Goal: Task Accomplishment & Management: Use online tool/utility

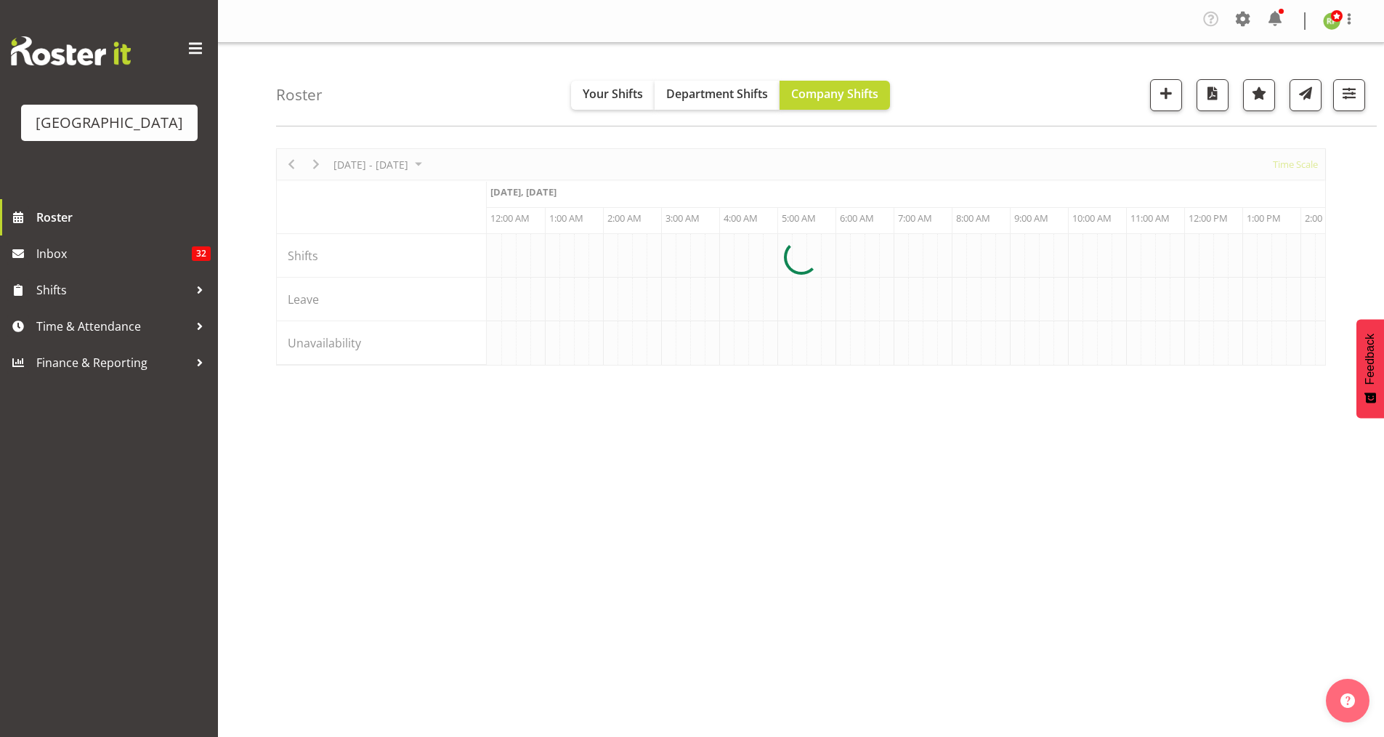
scroll to position [0, 8370]
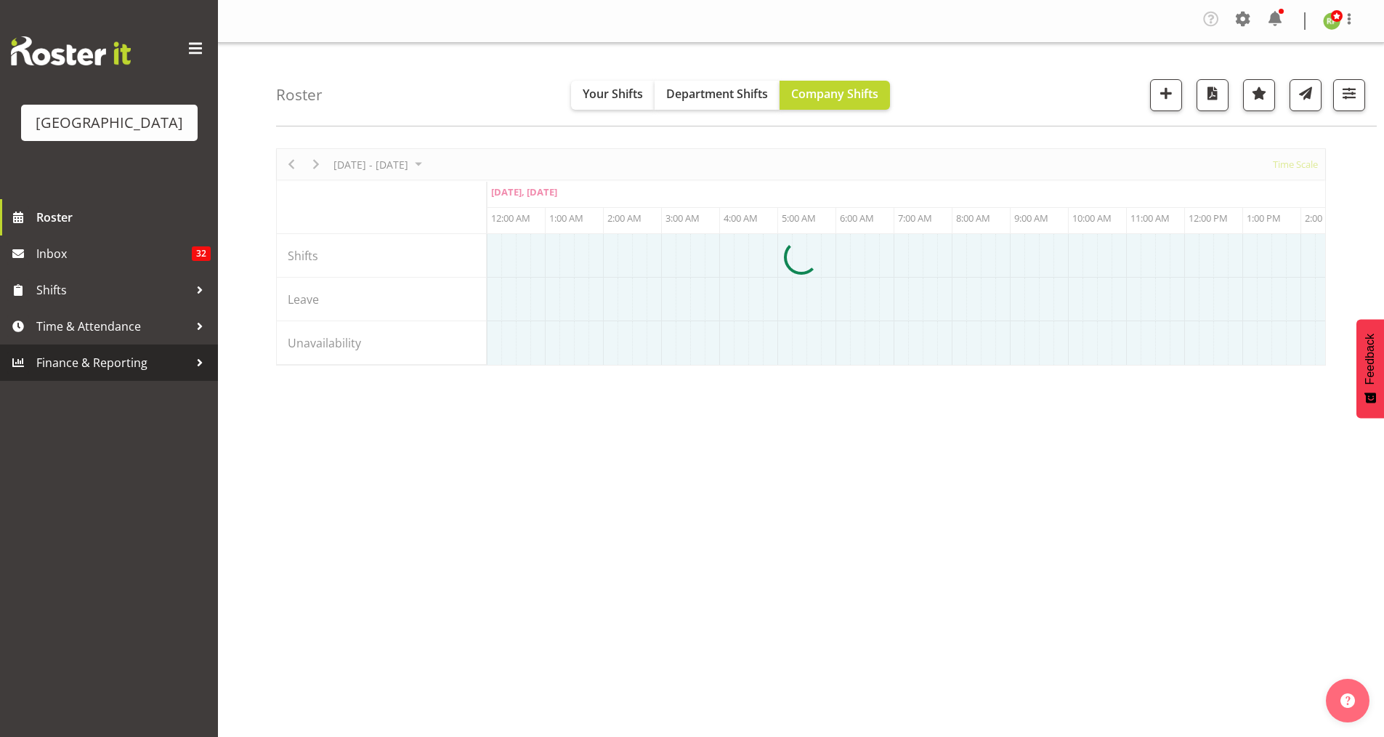
drag, startPoint x: 76, startPoint y: 382, endPoint x: 60, endPoint y: 410, distance: 31.5
click at [76, 373] on span "Finance & Reporting" at bounding box center [112, 363] width 153 height 22
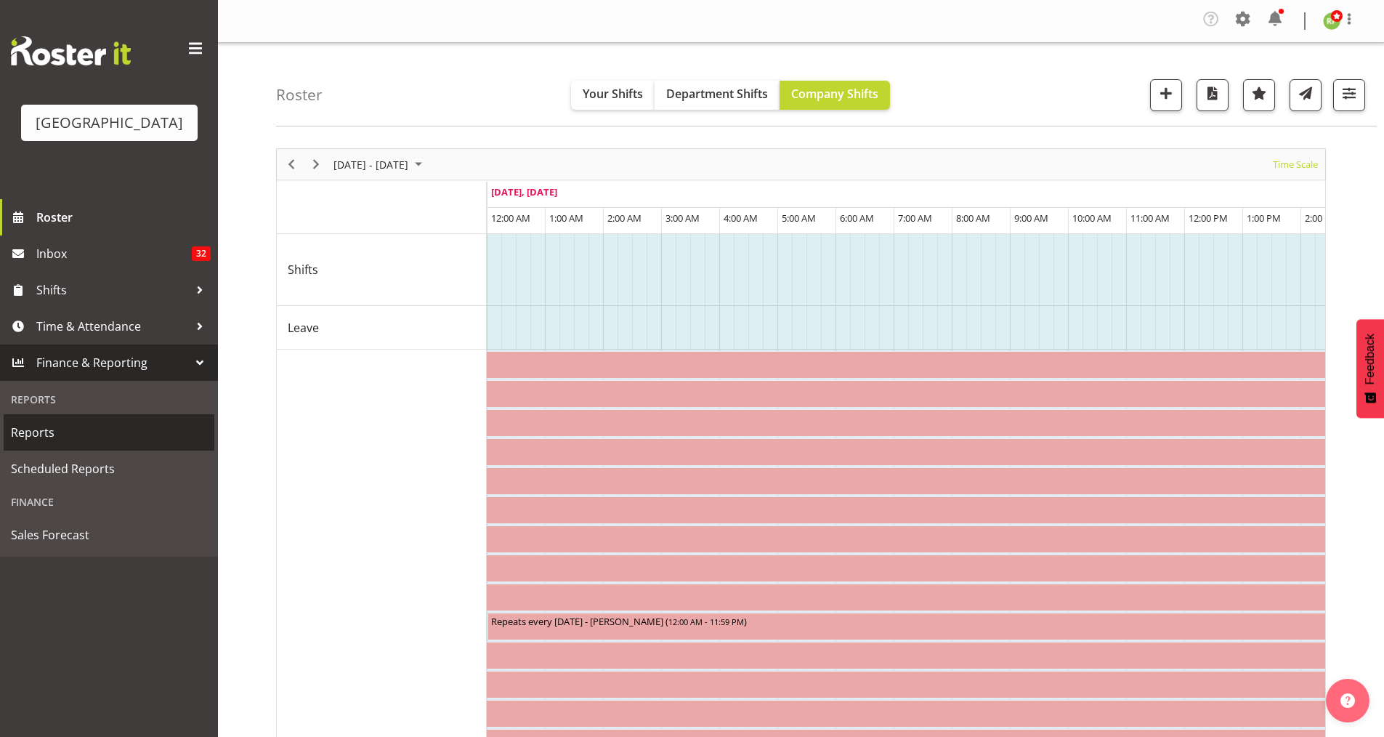
click at [44, 443] on span "Reports" at bounding box center [109, 432] width 196 height 22
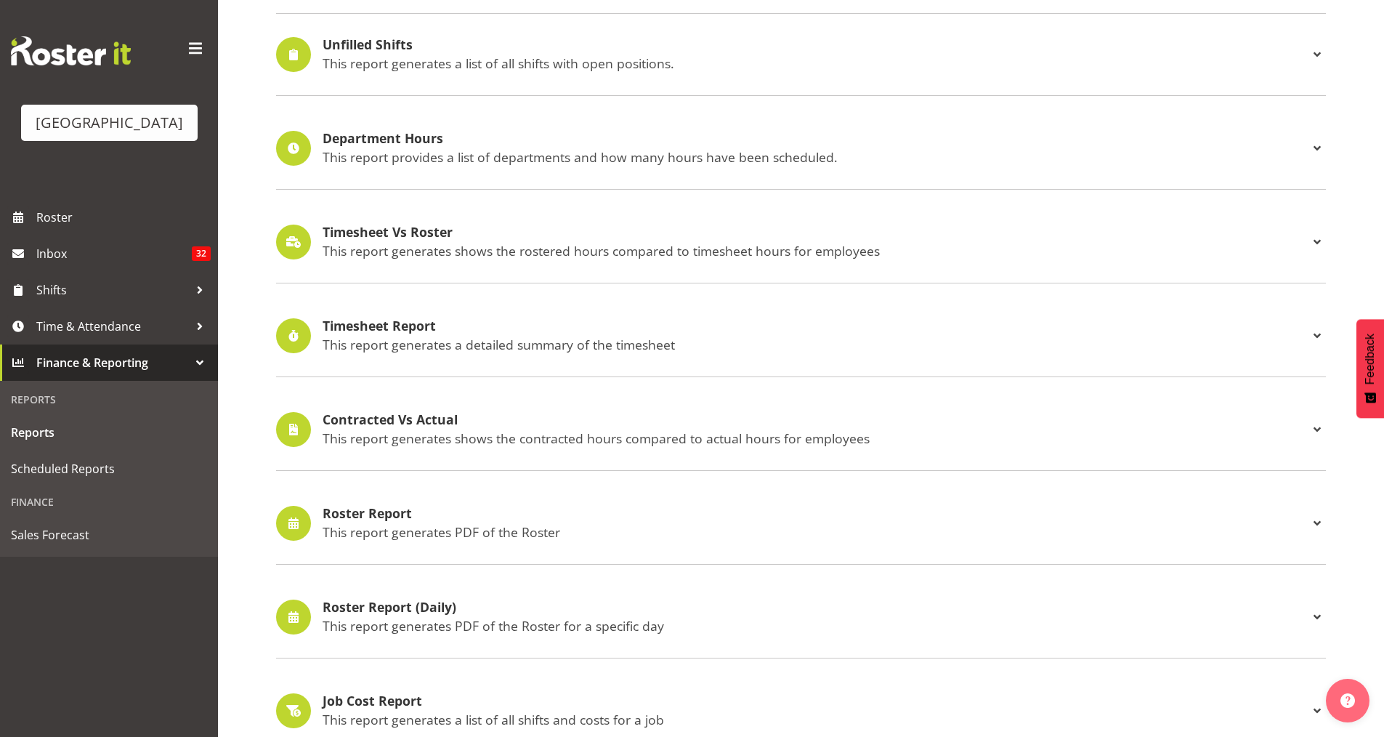
scroll to position [194, 0]
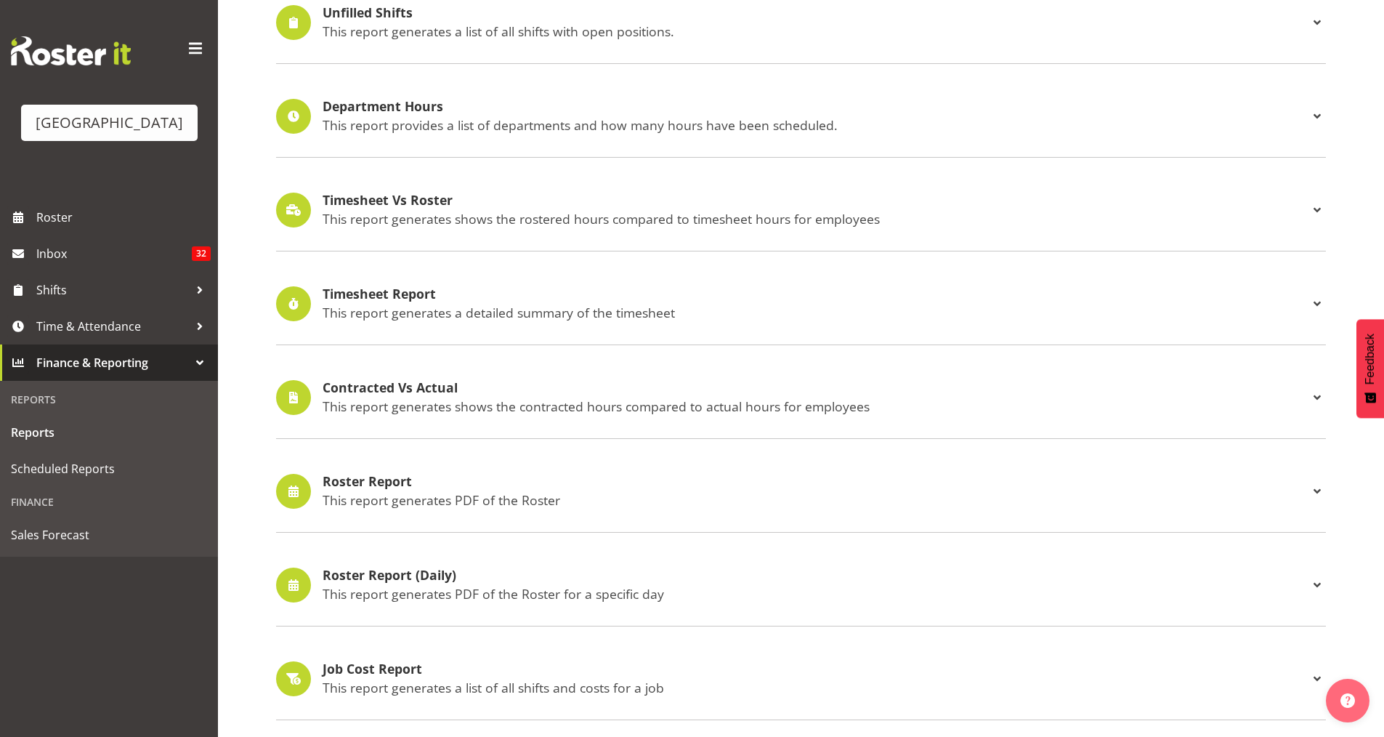
click at [360, 485] on h4 "Roster Report" at bounding box center [816, 481] width 986 height 15
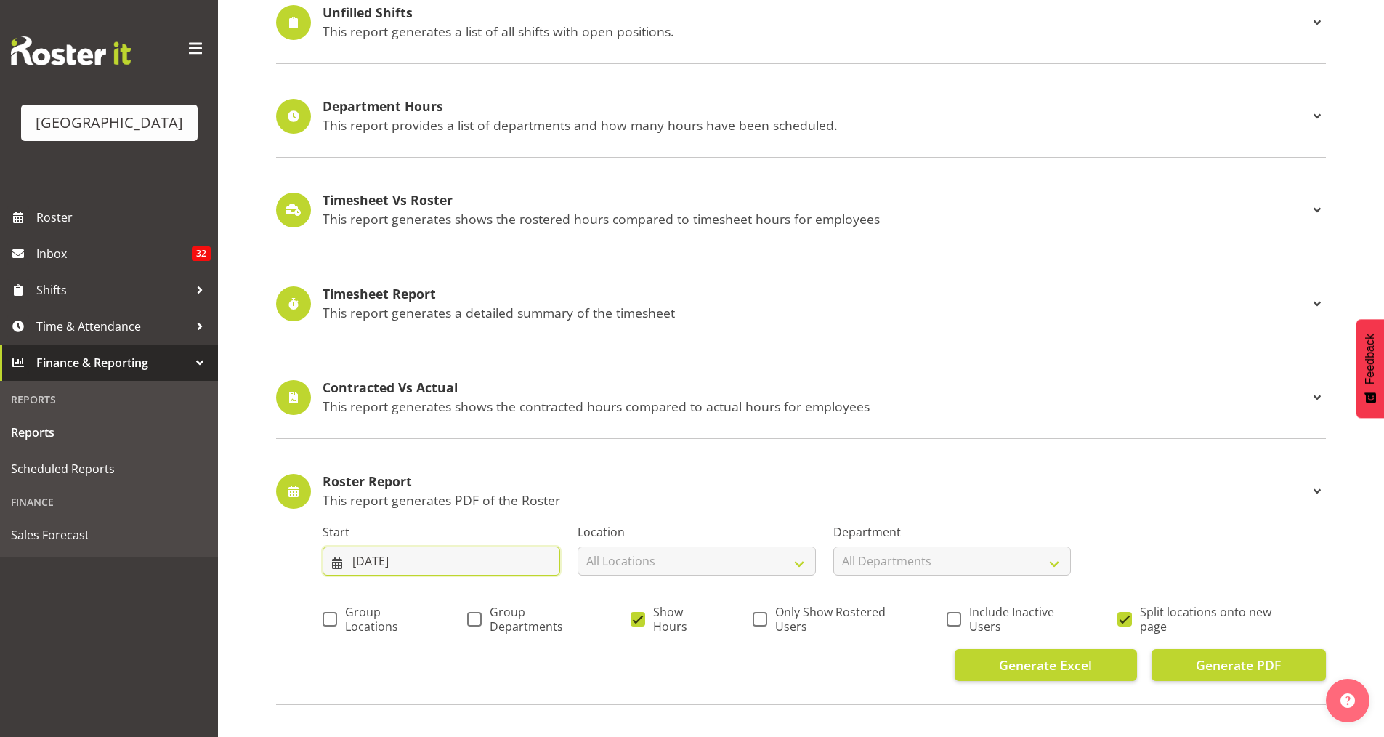
click at [386, 562] on input "[DATE]" at bounding box center [442, 560] width 238 height 29
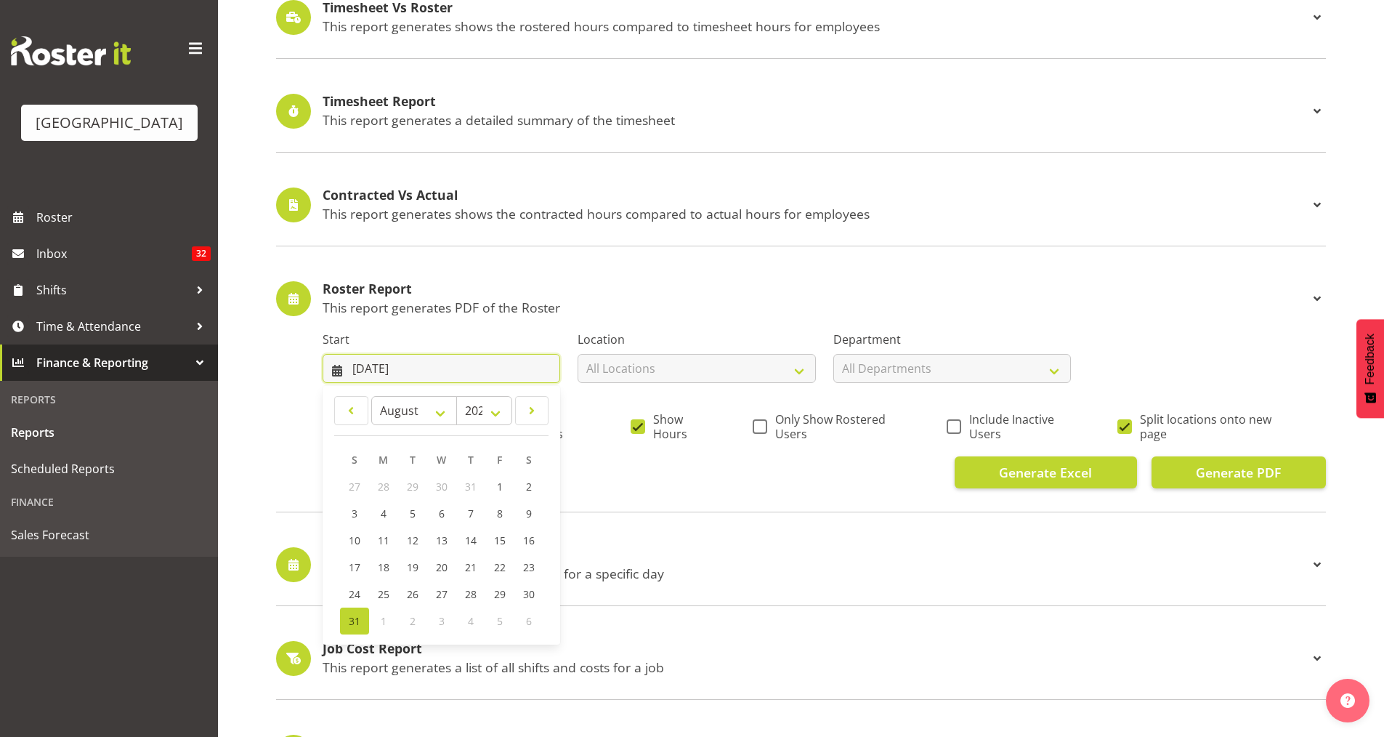
scroll to position [387, 0]
click at [534, 403] on span at bounding box center [532, 409] width 15 height 17
select select "8"
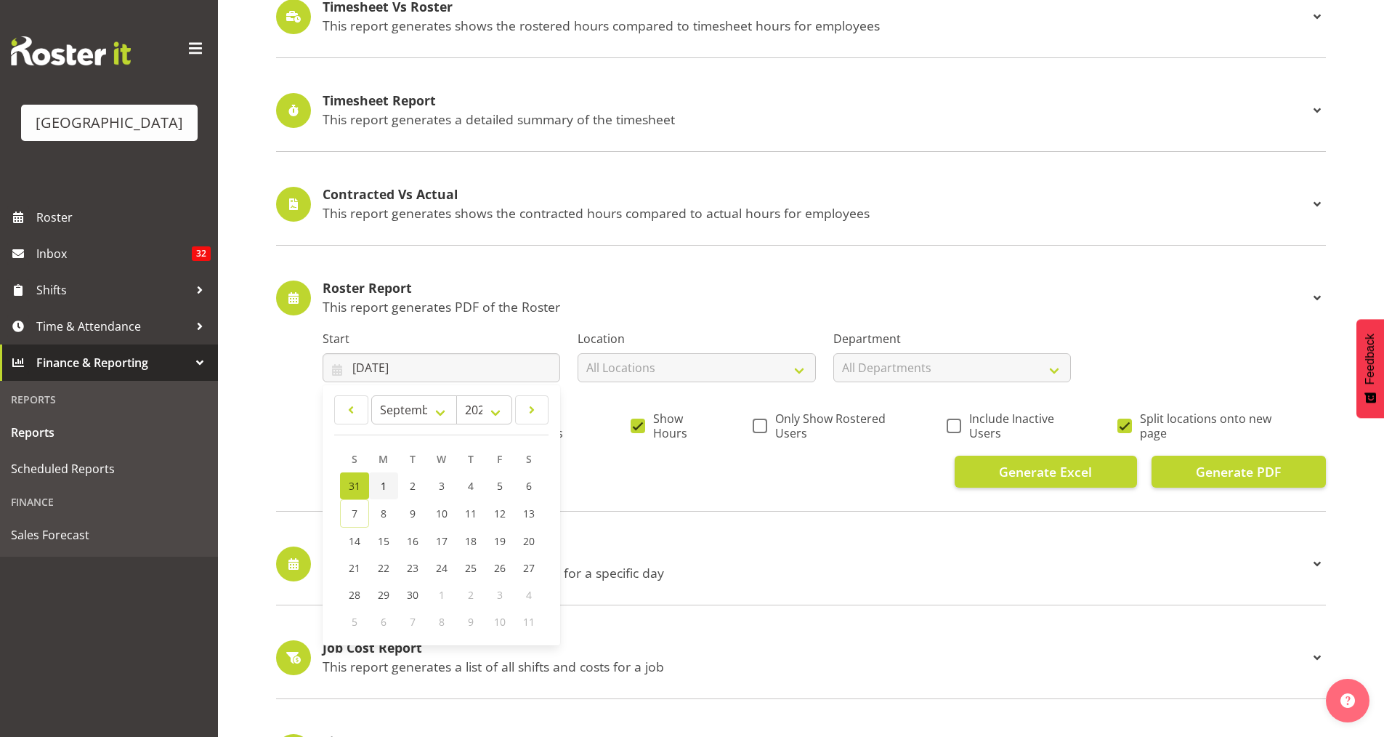
click at [384, 486] on span "1" at bounding box center [384, 486] width 6 height 14
type input "[DATE]"
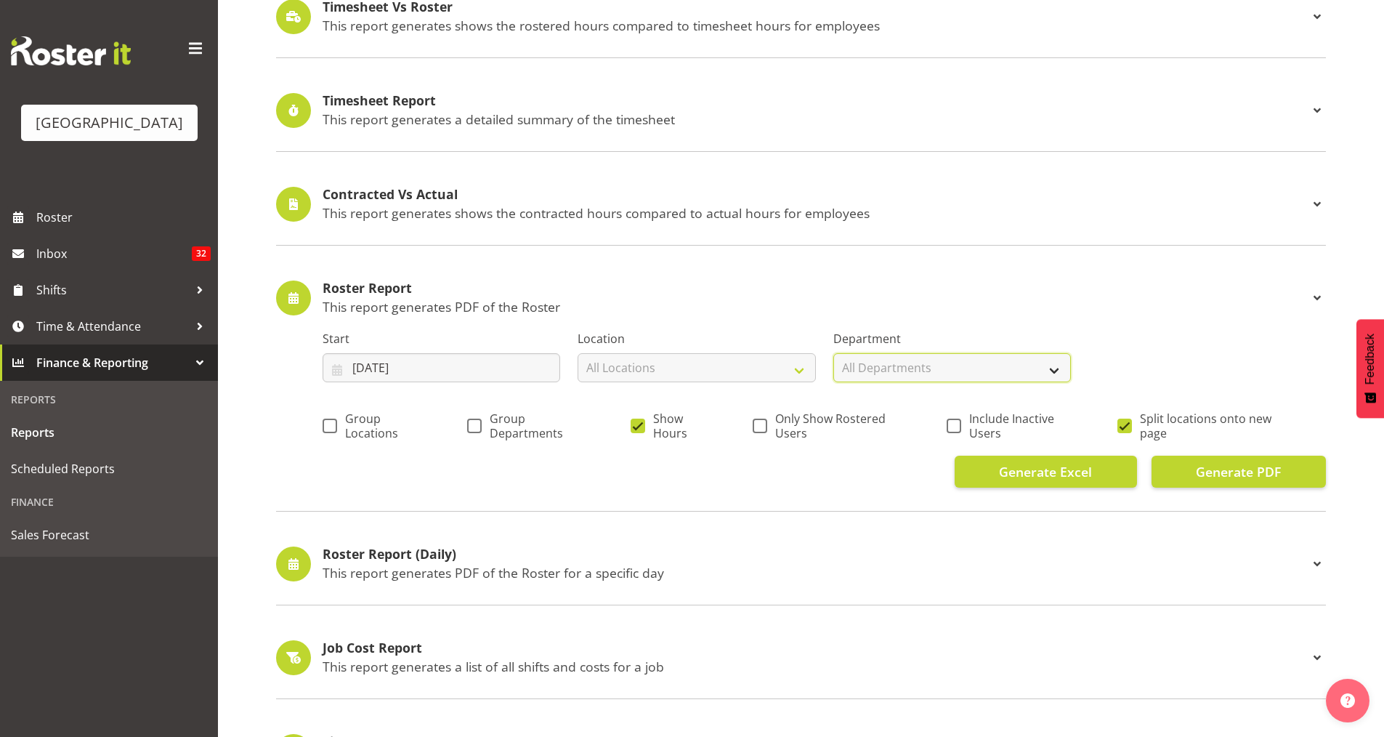
drag, startPoint x: 907, startPoint y: 357, endPoint x: 915, endPoint y: 367, distance: 12.5
click at [907, 357] on select "All Departments [GEOGRAPHIC_DATA] [GEOGRAPHIC_DATA]" at bounding box center [952, 367] width 238 height 29
click at [917, 368] on select "All Departments [GEOGRAPHIC_DATA] [GEOGRAPHIC_DATA]" at bounding box center [952, 367] width 238 height 29
click at [333, 431] on span at bounding box center [330, 426] width 15 height 15
click at [332, 430] on input "Group Locations" at bounding box center [327, 425] width 9 height 9
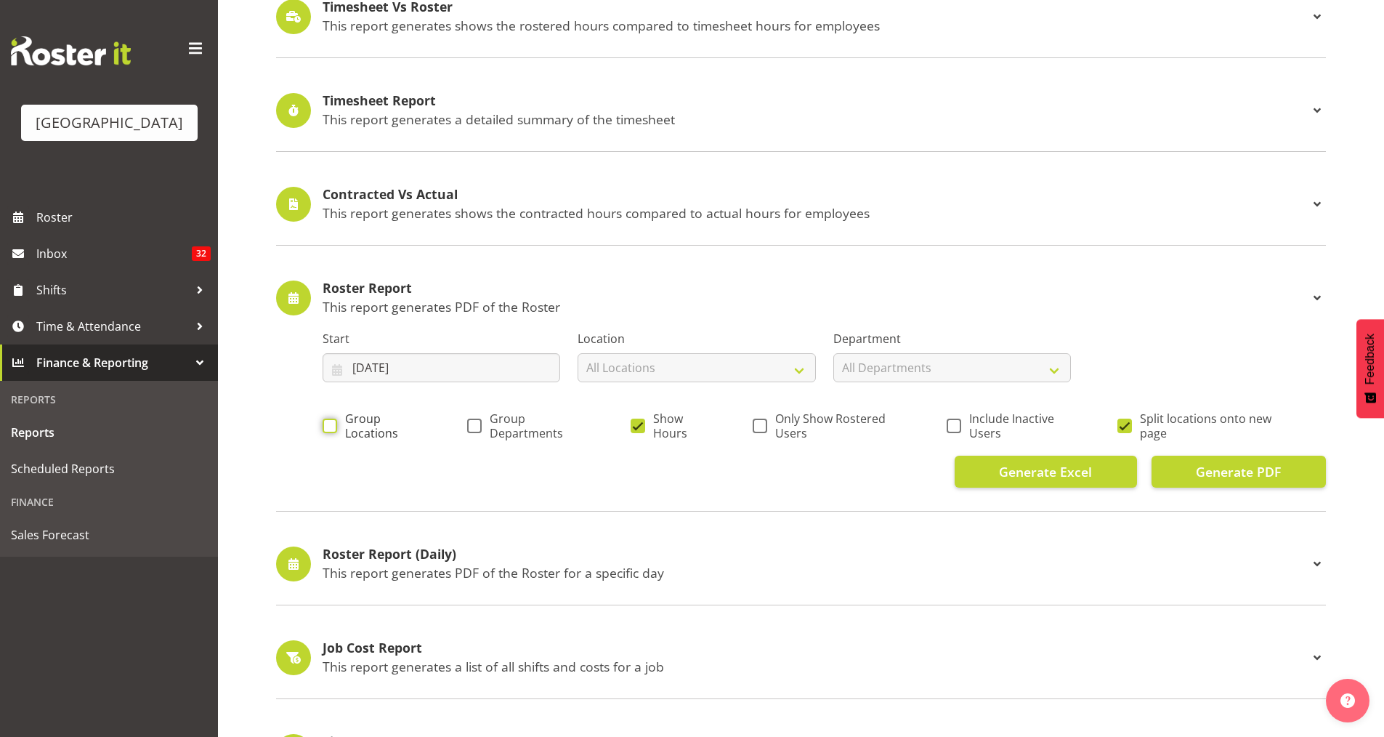
checkbox input "true"
click at [474, 429] on span at bounding box center [474, 426] width 15 height 15
click at [474, 429] on input "Group Departments" at bounding box center [471, 425] width 9 height 9
checkbox input "true"
drag, startPoint x: 763, startPoint y: 411, endPoint x: 759, endPoint y: 421, distance: 11.7
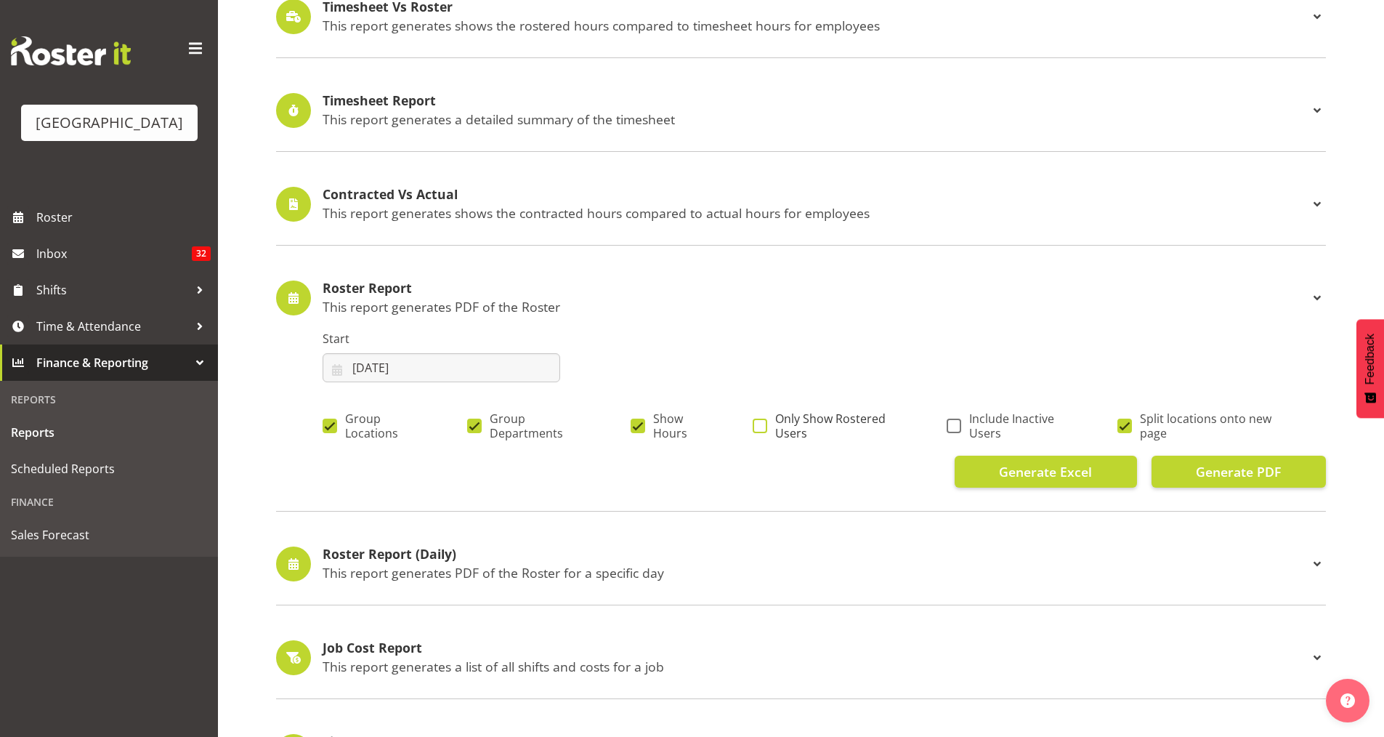
click at [759, 419] on label "Only Show Rostered Users" at bounding box center [829, 425] width 153 height 29
click at [759, 421] on input "Only Show Rostered Users" at bounding box center [757, 425] width 9 height 9
checkbox input "true"
click at [1133, 424] on span "Split locations onto new page" at bounding box center [1208, 425] width 153 height 29
click at [1127, 424] on input "Split locations onto new page" at bounding box center [1121, 425] width 9 height 9
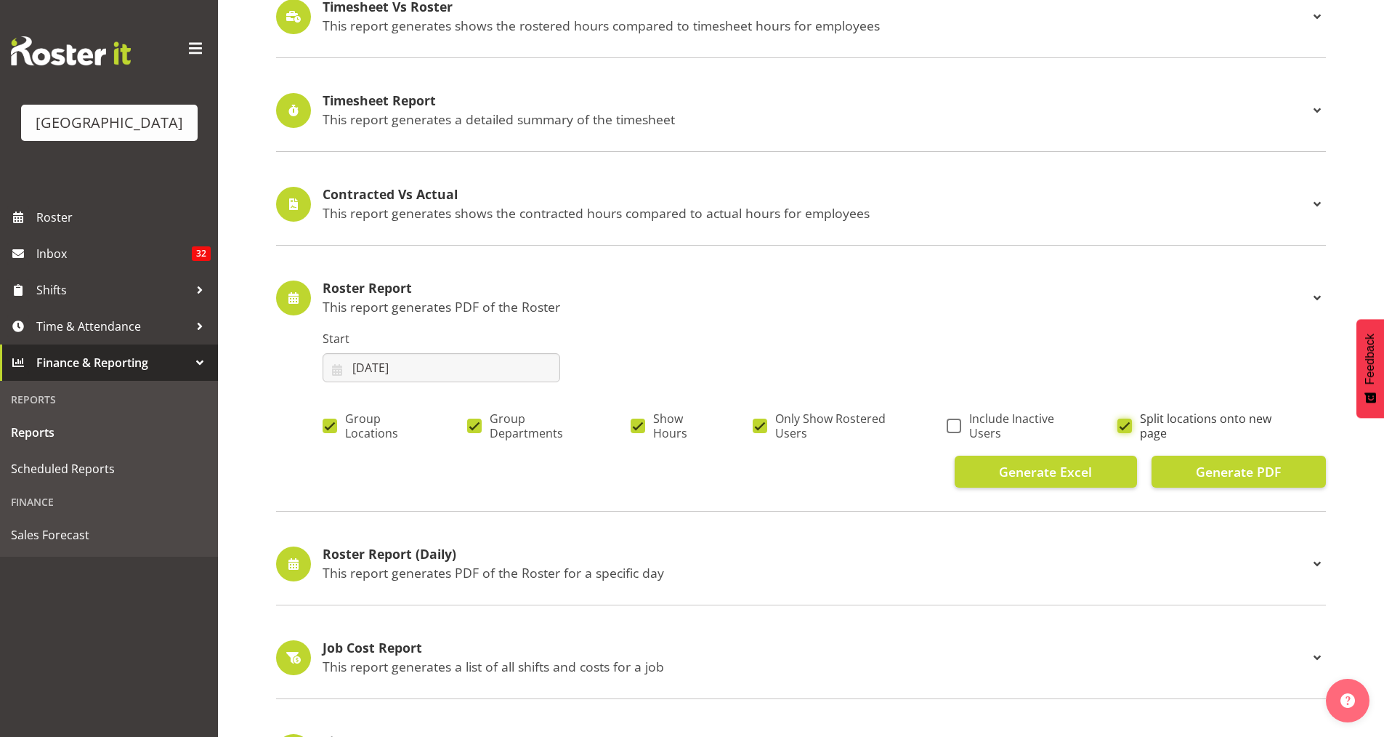
checkbox input "false"
click at [954, 431] on span at bounding box center [954, 426] width 15 height 15
click at [954, 430] on input "Include Inactive Users" at bounding box center [951, 425] width 9 height 9
click at [956, 427] on span at bounding box center [954, 426] width 15 height 15
click at [956, 427] on input "Include Inactive Users" at bounding box center [951, 425] width 9 height 9
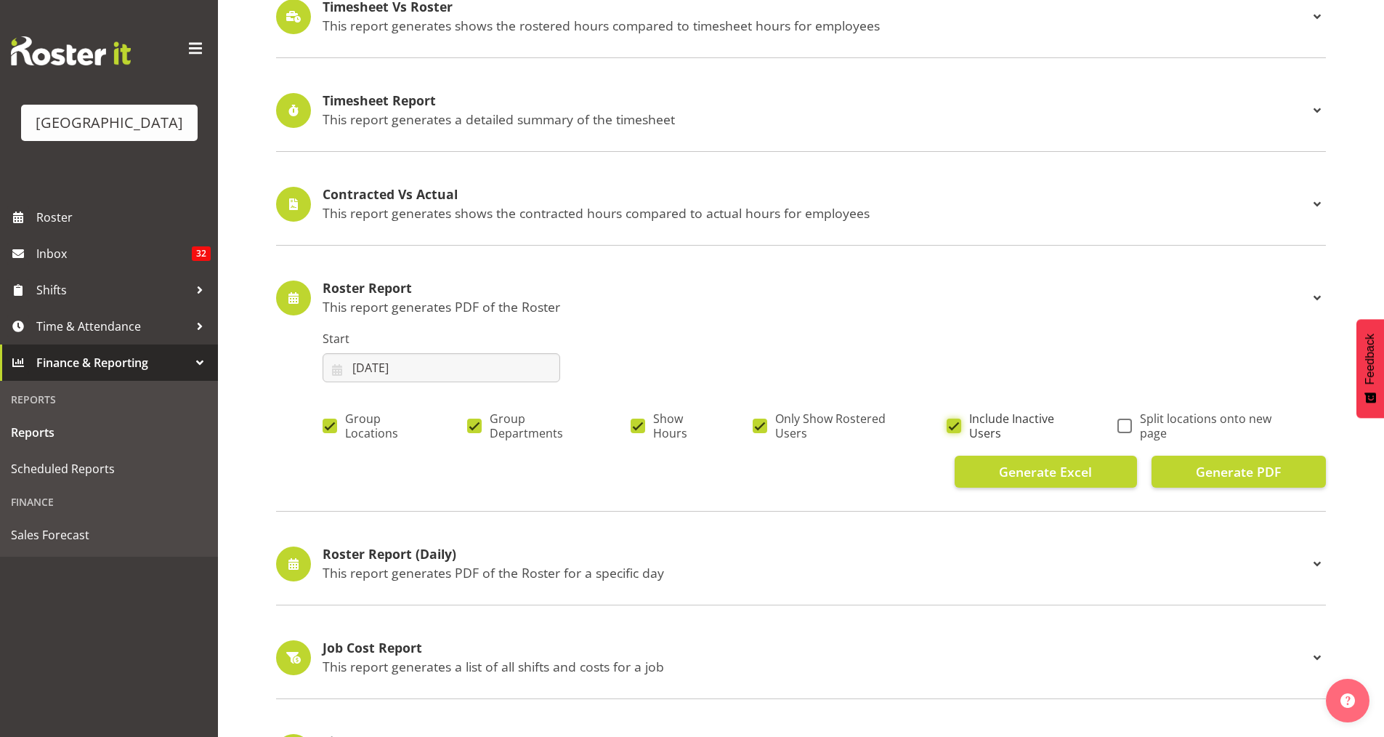
checkbox input "false"
click at [1265, 476] on span "Generate PDF" at bounding box center [1238, 471] width 85 height 19
